Goal: Information Seeking & Learning: Learn about a topic

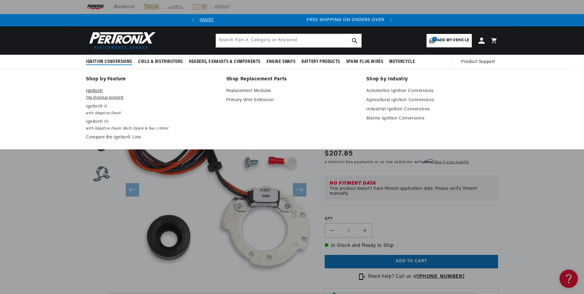
scroll to position [0, 185]
click at [95, 90] on p "Ignitor©" at bounding box center [152, 90] width 132 height 7
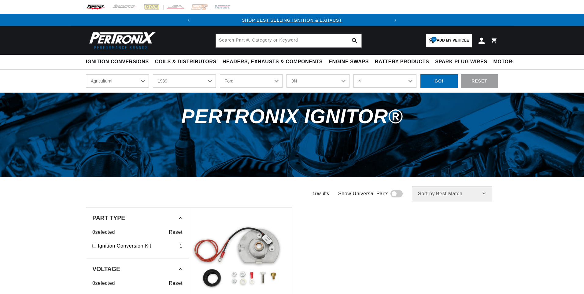
select select "Agricultural"
select select "1939"
select select "9N"
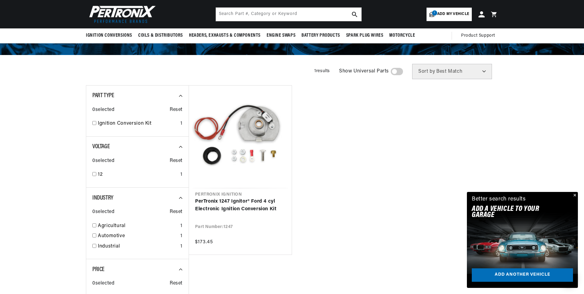
scroll to position [0, 185]
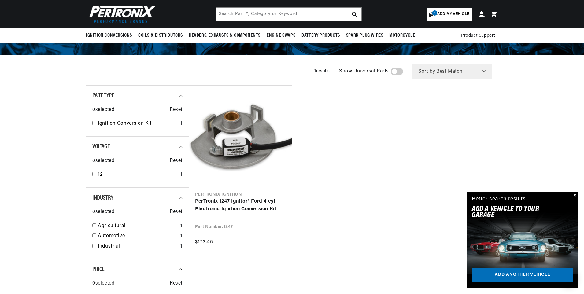
click at [219, 201] on link "PerTronix 1247 Ignitor® Ford 4 cyl Electronic Ignition Conversion Kit" at bounding box center [240, 206] width 90 height 16
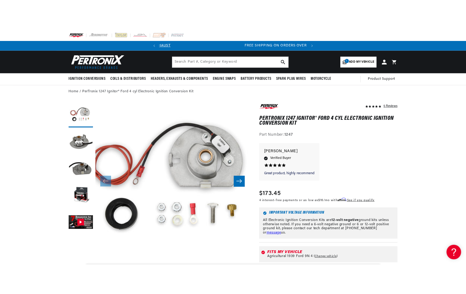
scroll to position [0, 185]
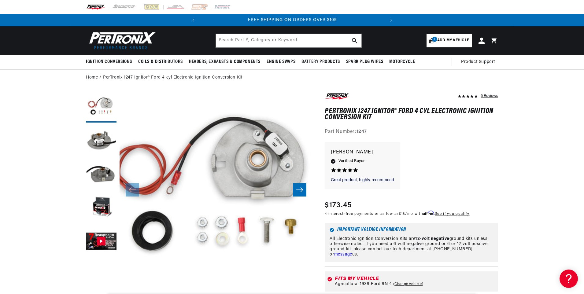
click at [444, 152] on div "Great product, highly recommend Great product, highly recommend faron c. 5.0 st…" at bounding box center [410, 168] width 173 height 53
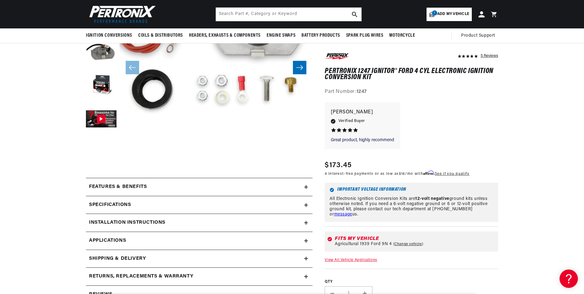
click at [401, 244] on link "Change vehicle" at bounding box center [408, 244] width 30 height 5
select select "Agricultural"
select select "1939"
select select "9N"
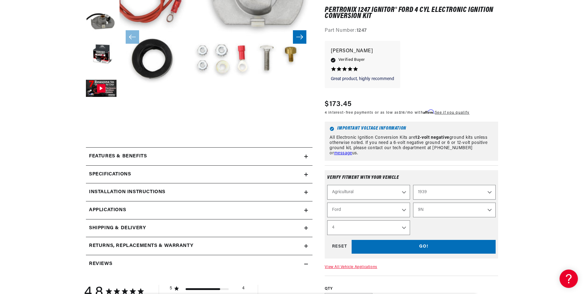
scroll to position [0, 0]
click at [488, 208] on select "2N 9N" at bounding box center [454, 210] width 82 height 15
click at [489, 191] on select "1970 1965 1964 1960 1959 1958 1957 1939 1938 1937" at bounding box center [454, 192] width 82 height 15
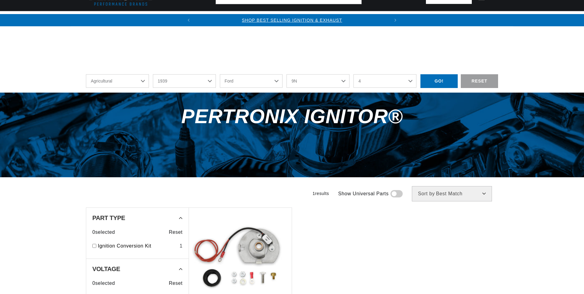
select select "Agricultural"
select select "1939"
select select "9N"
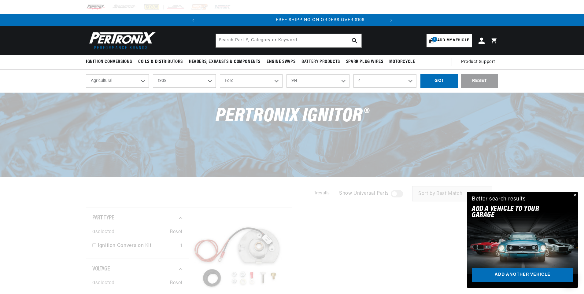
scroll to position [0, 185]
click at [208, 80] on select "1970 1965 1964 1960 1959 1958 1957 1939 1938 1937" at bounding box center [184, 80] width 63 height 13
drag, startPoint x: 365, startPoint y: 108, endPoint x: 365, endPoint y: 105, distance: 3.7
click at [365, 108] on span "PerTronix Ignitor®" at bounding box center [291, 116] width 153 height 20
click at [342, 81] on select "2N 9N" at bounding box center [317, 80] width 63 height 13
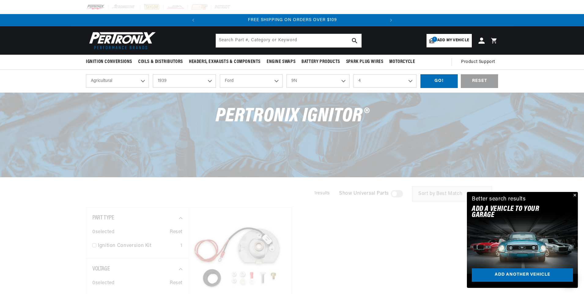
click at [388, 118] on div "PerTronix Ignitor®" at bounding box center [292, 119] width 442 height 53
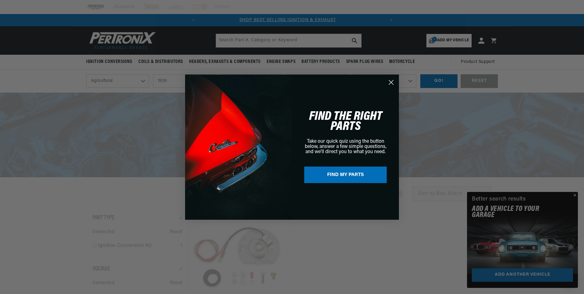
scroll to position [0, 0]
